Goal: Navigation & Orientation: Find specific page/section

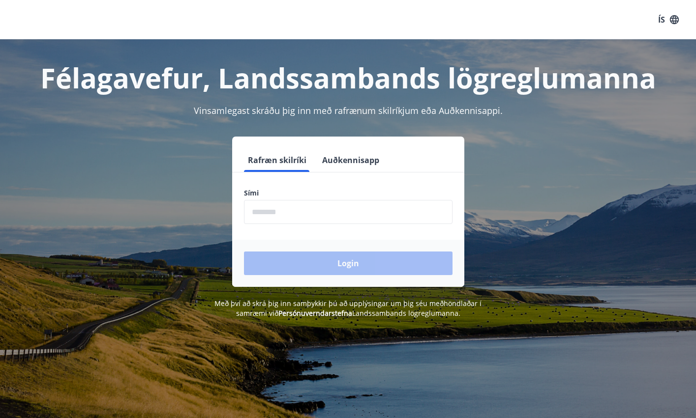
click at [333, 204] on input "phone" at bounding box center [348, 212] width 208 height 24
type input "********"
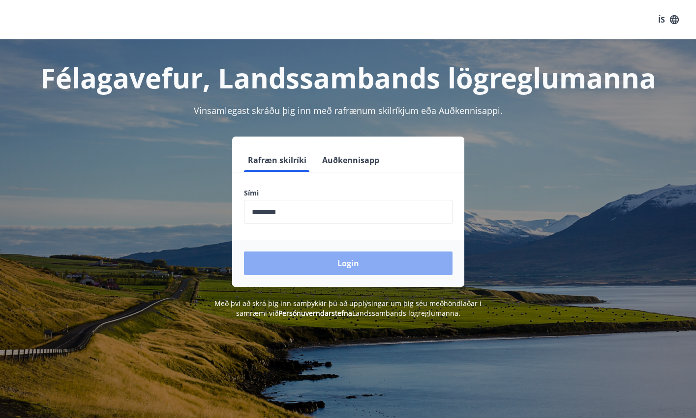
click at [315, 256] on button "Login" at bounding box center [348, 264] width 208 height 24
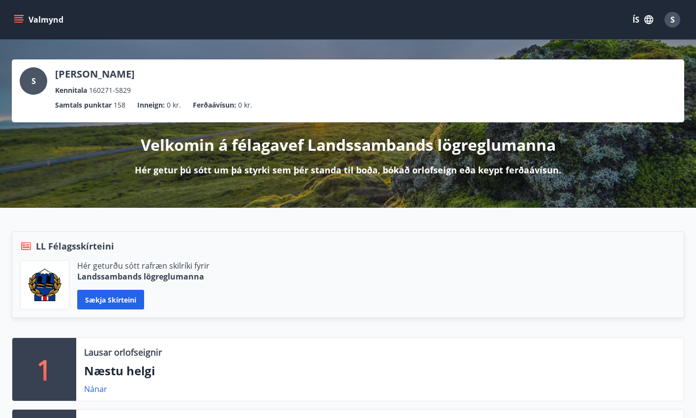
click at [19, 23] on icon "menu" at bounding box center [19, 20] width 10 height 10
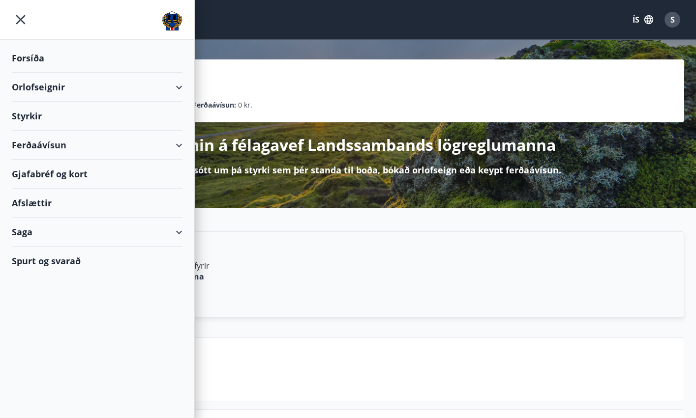
click at [29, 203] on div "Afslættir" at bounding box center [97, 203] width 171 height 29
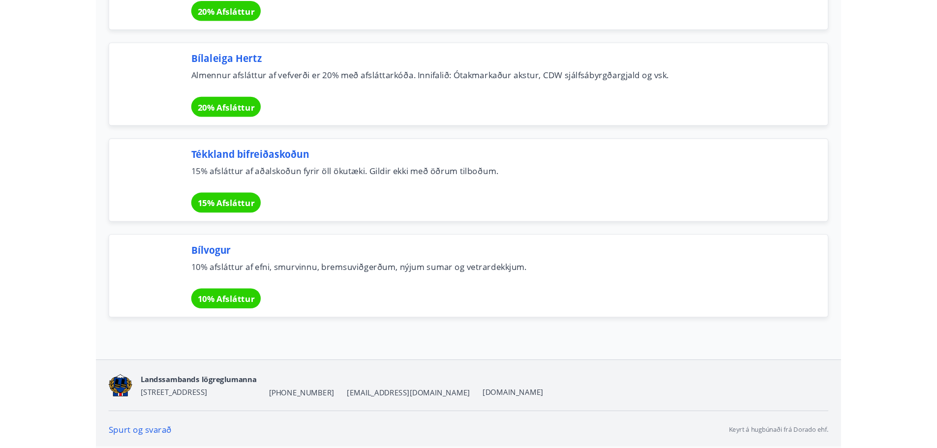
scroll to position [3280, 0]
